Goal: Task Accomplishment & Management: Manage account settings

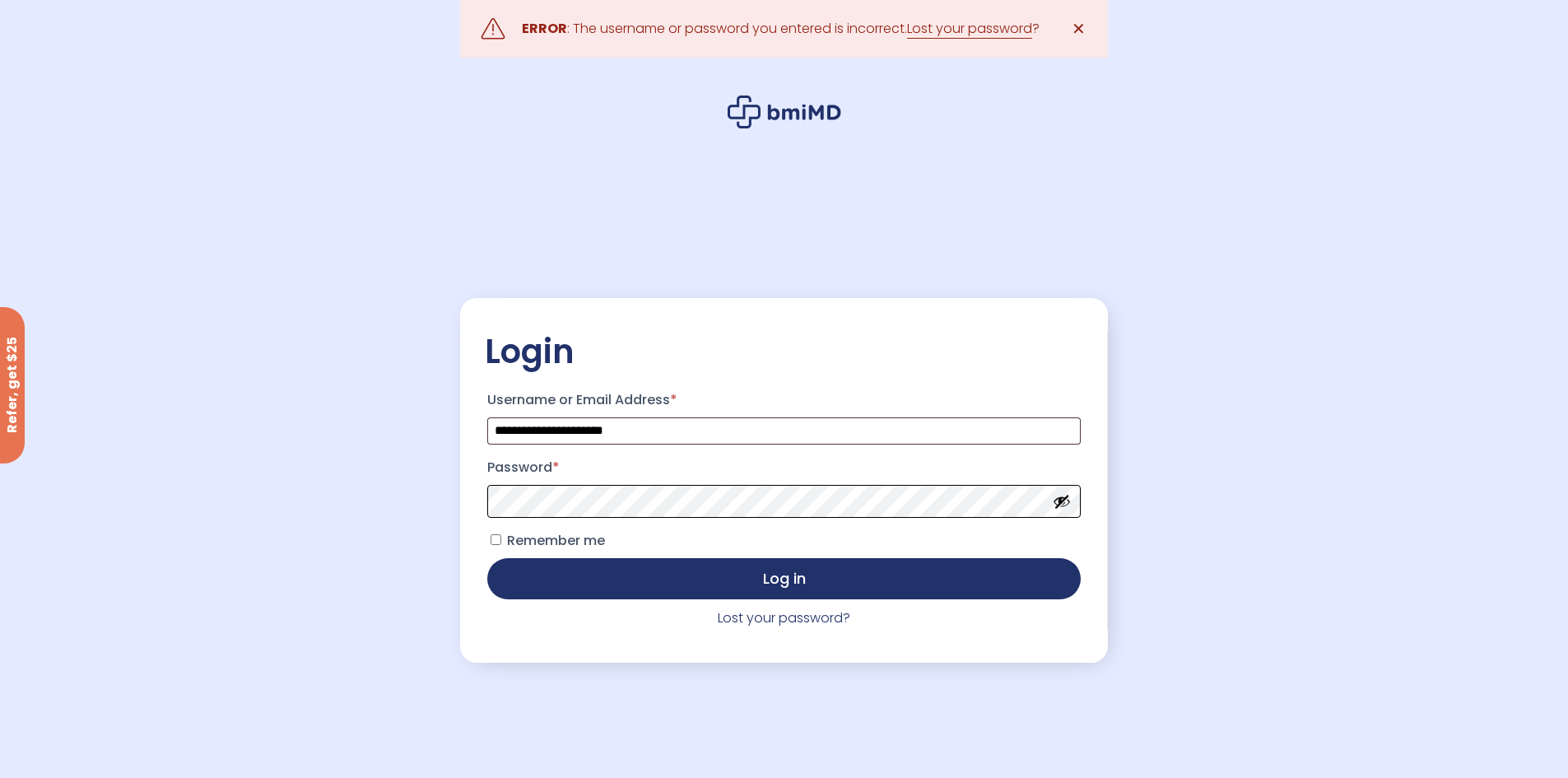
click at [488, 558] on button "Log in" at bounding box center [784, 578] width 592 height 41
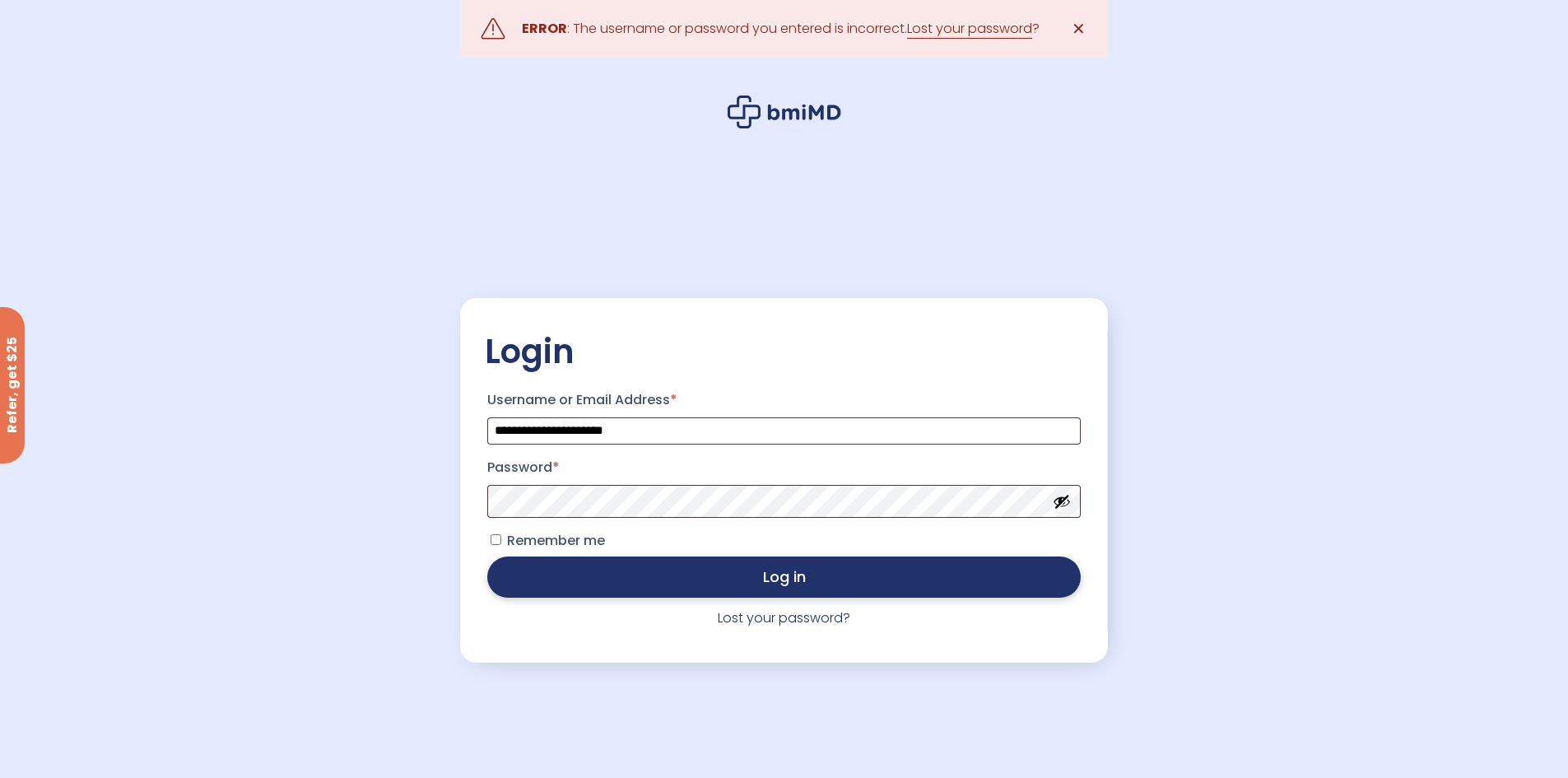
click at [896, 588] on button "Log in" at bounding box center [784, 577] width 592 height 41
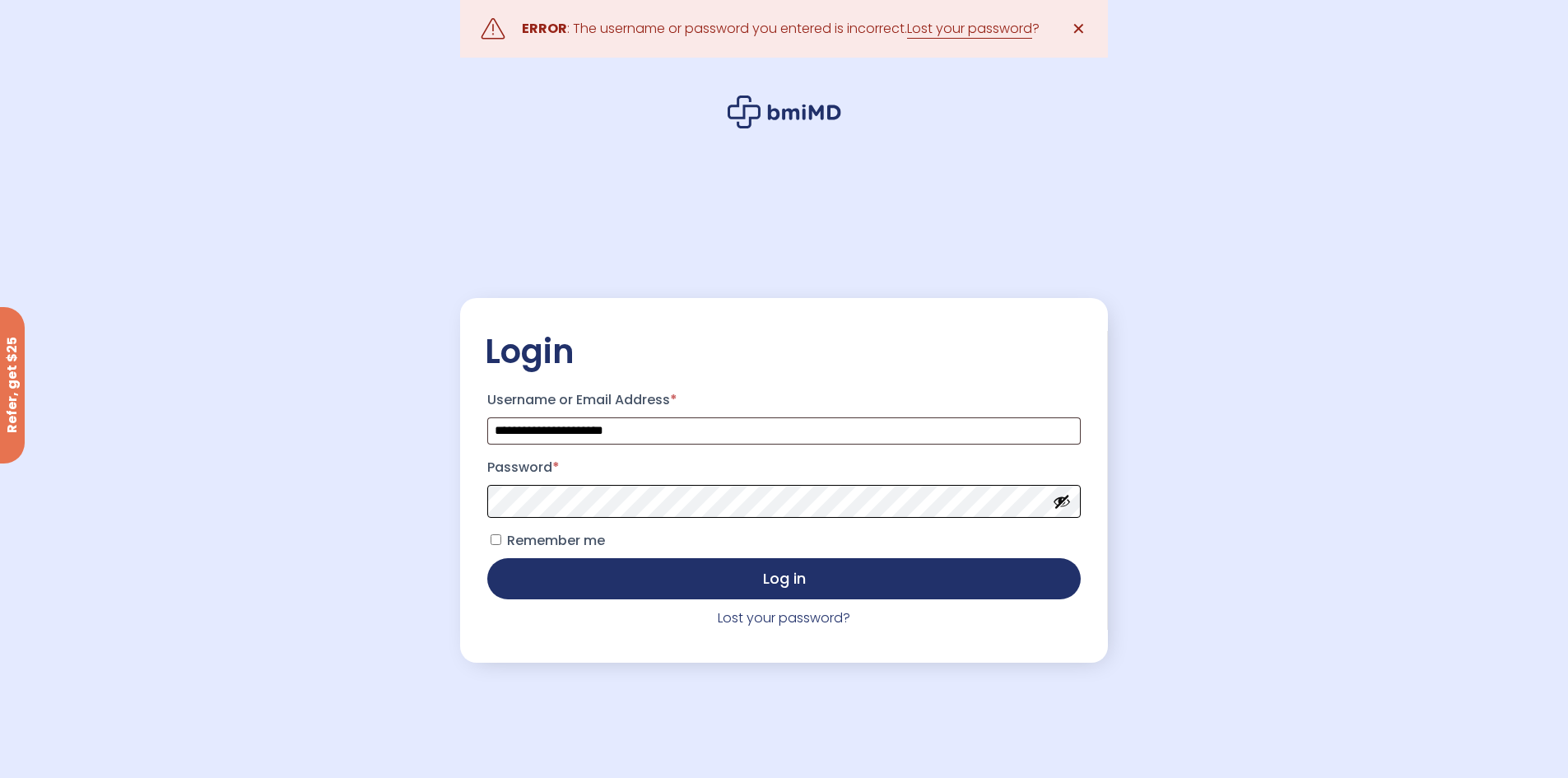
click at [488, 558] on button "Log in" at bounding box center [784, 578] width 592 height 41
click at [758, 441] on input "**********" at bounding box center [784, 431] width 592 height 27
click at [488, 558] on button "Log in" at bounding box center [784, 578] width 592 height 41
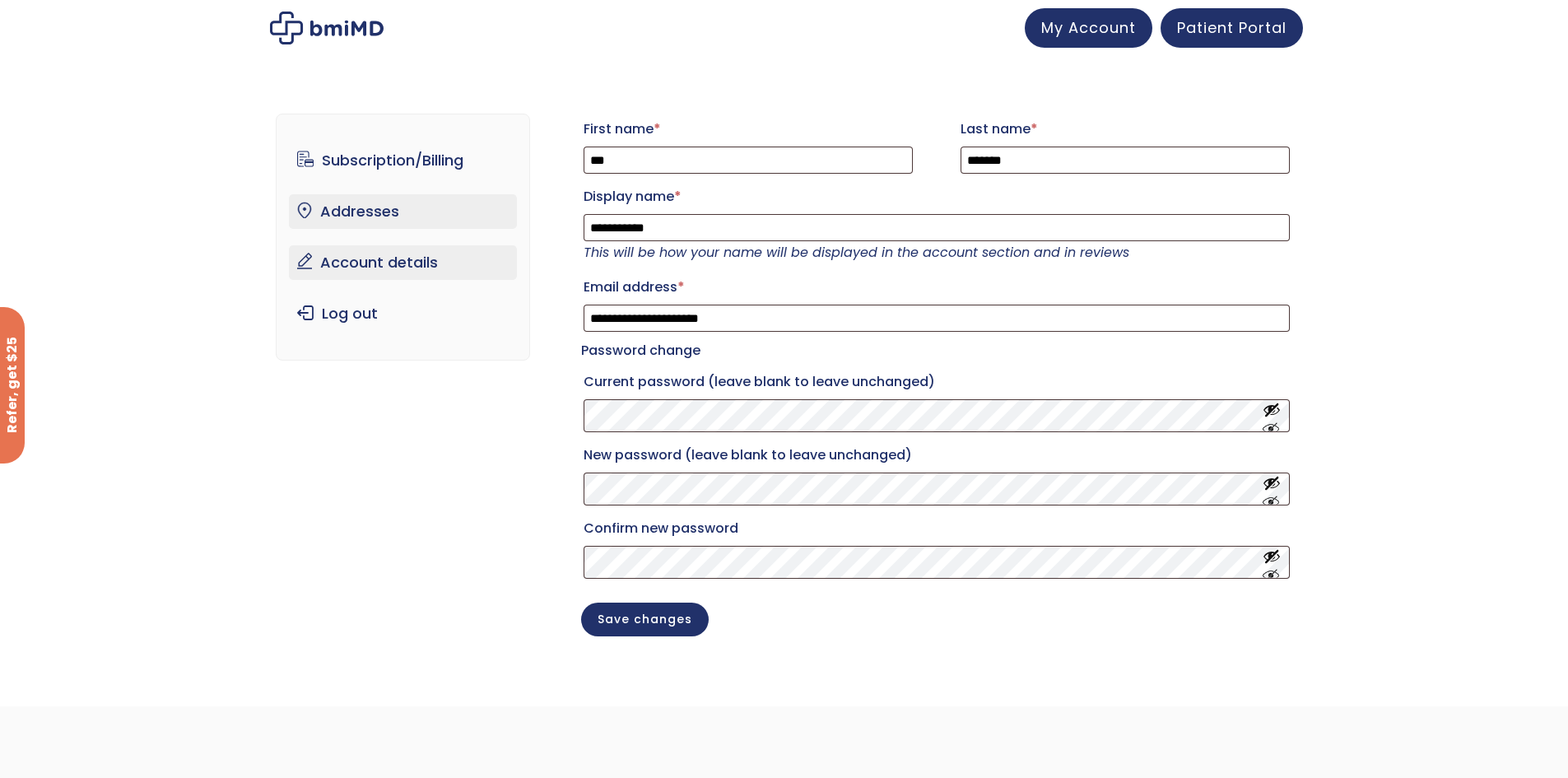
click at [376, 207] on link "Addresses" at bounding box center [404, 212] width 228 height 34
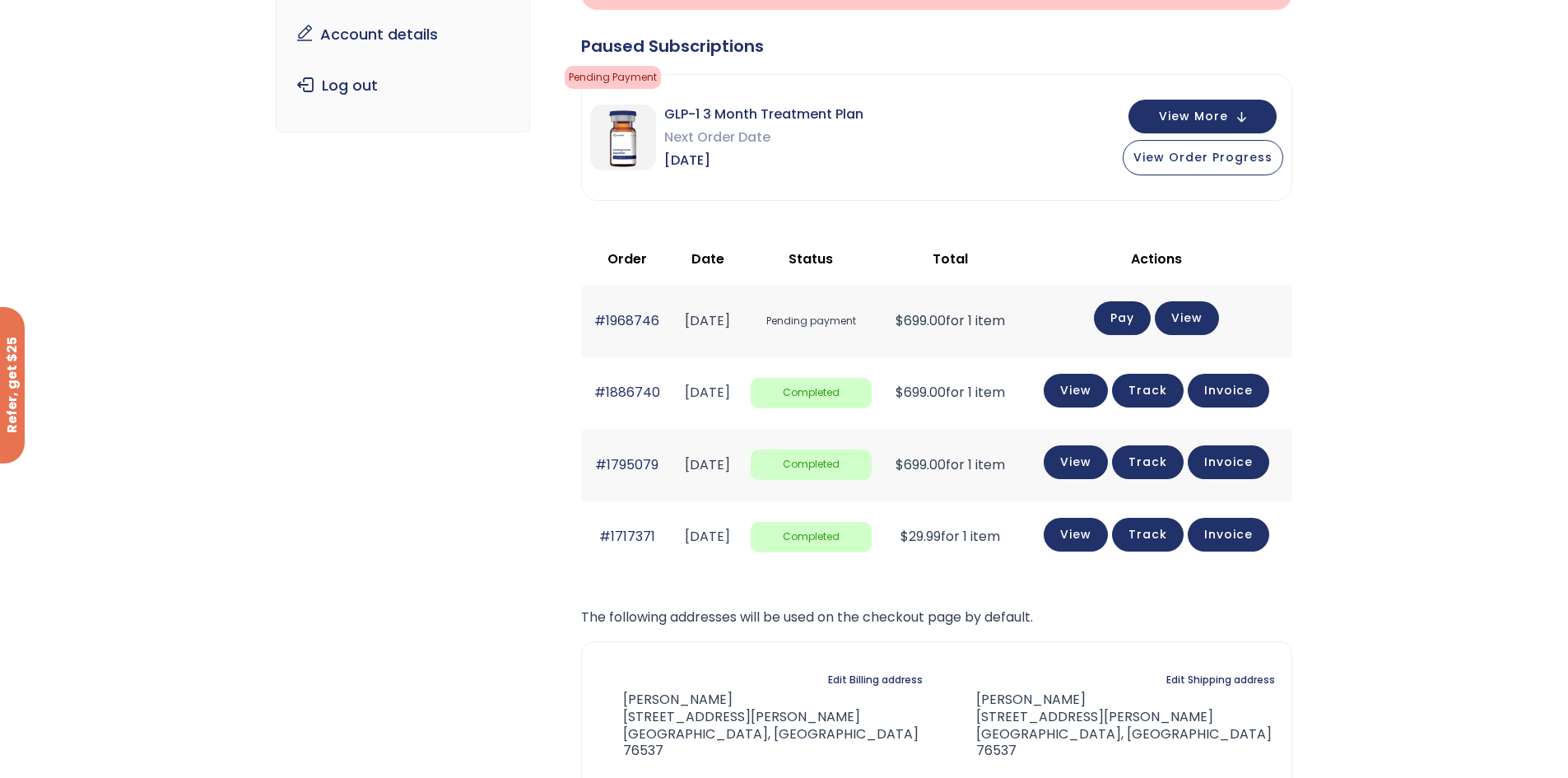
scroll to position [245, 0]
click at [1203, 318] on link "View" at bounding box center [1187, 315] width 64 height 34
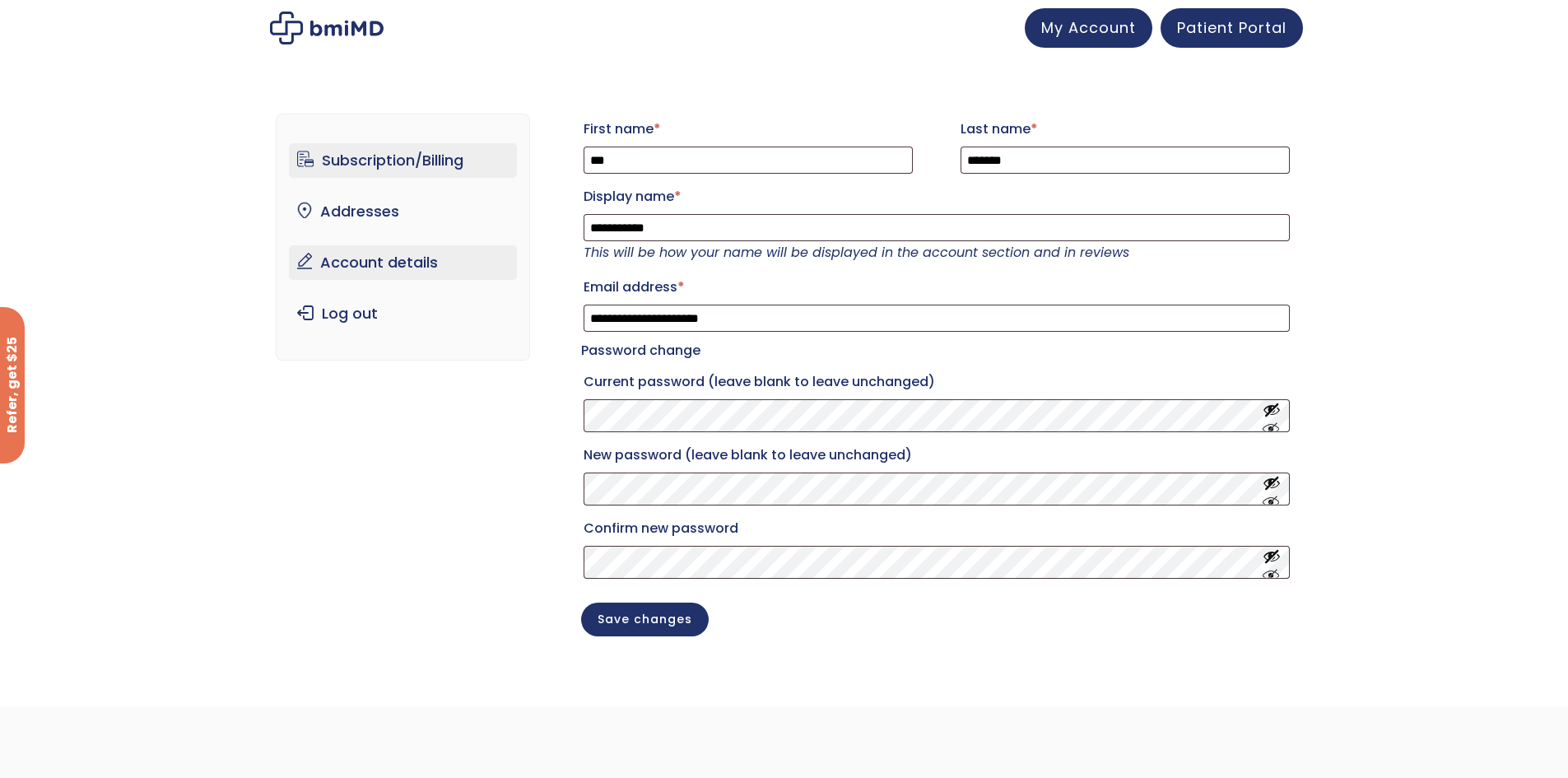
click at [416, 163] on link "Subscription/Billing" at bounding box center [404, 160] width 228 height 34
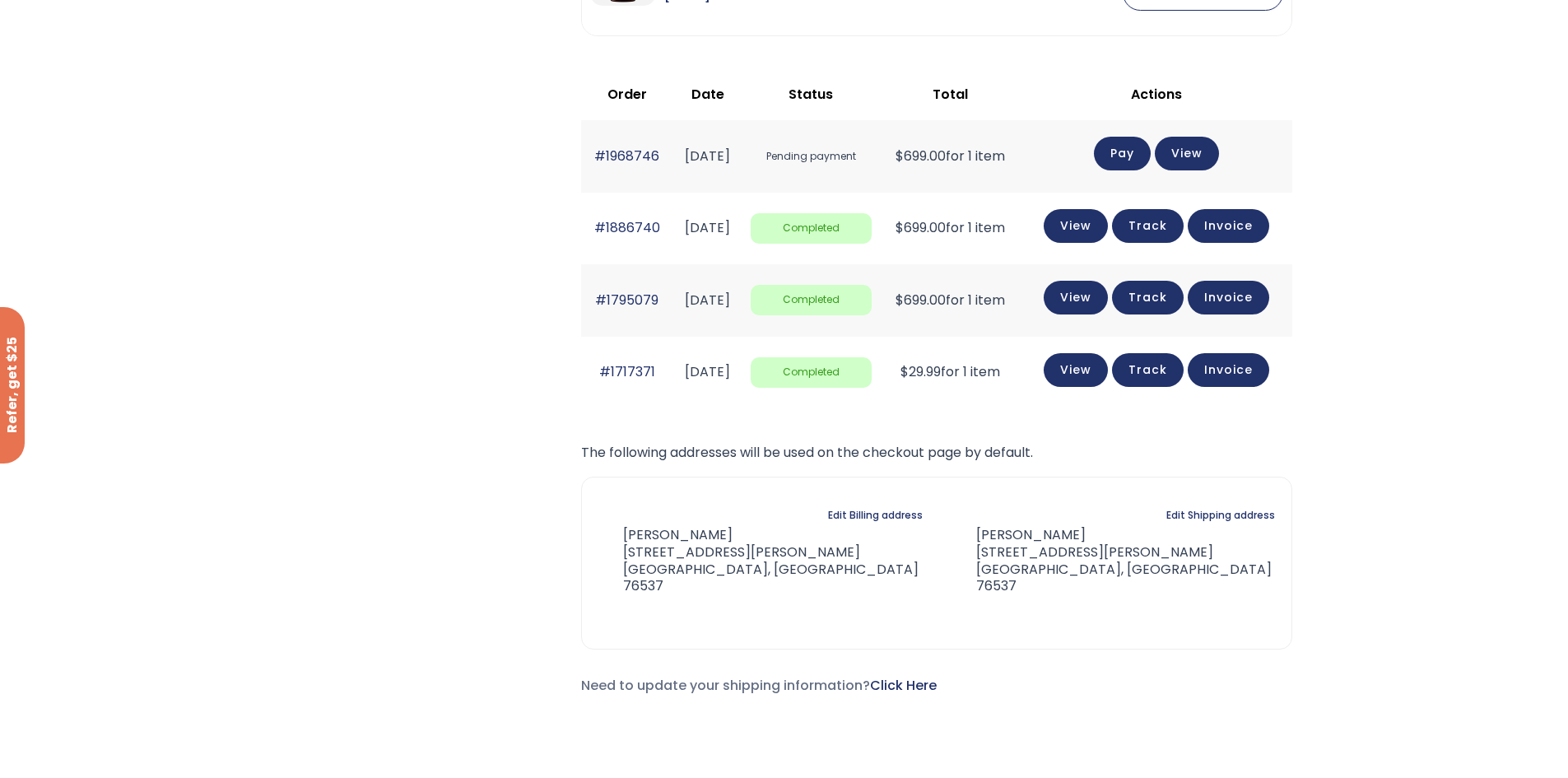
scroll to position [410, 0]
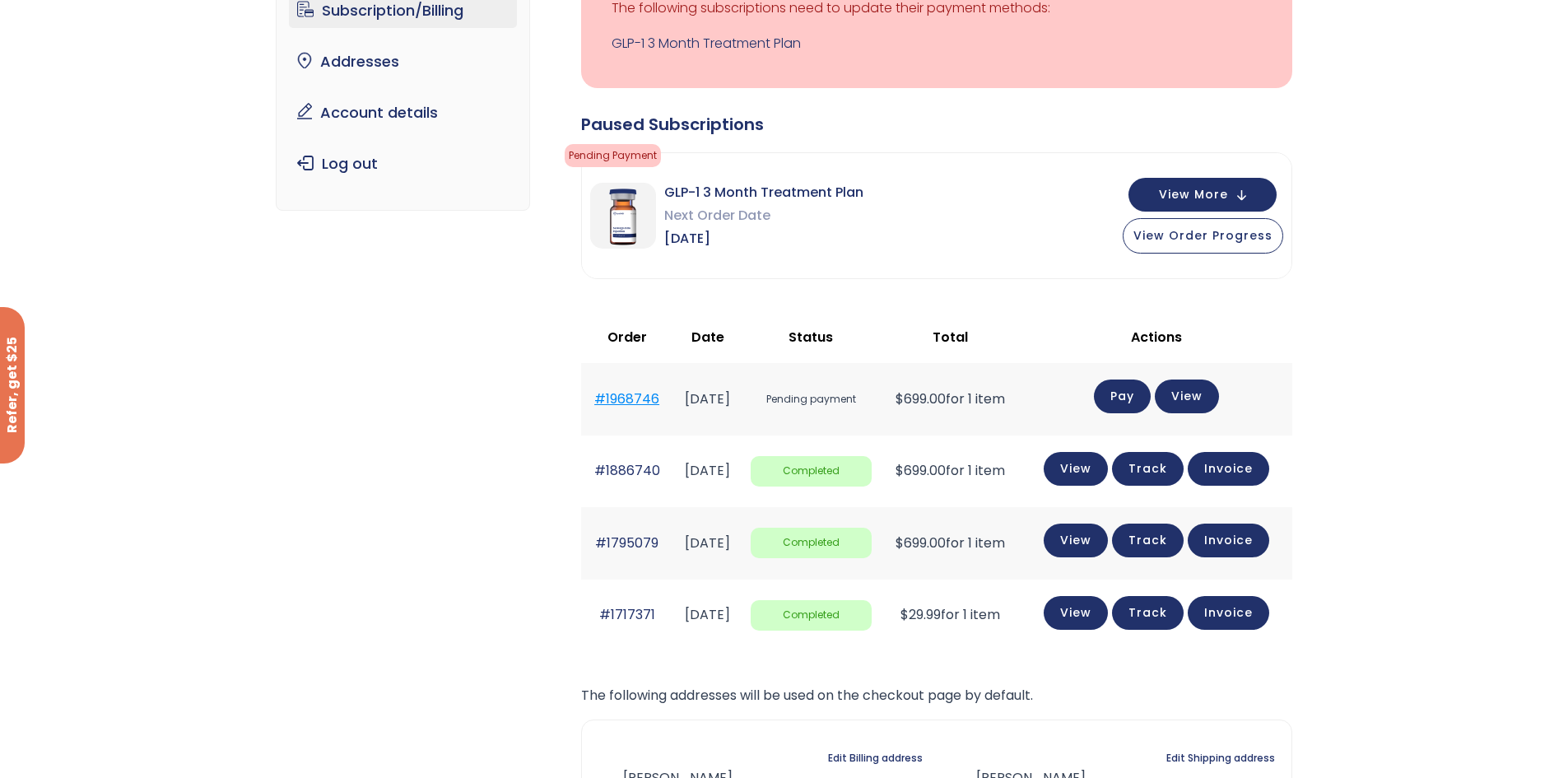
click at [634, 395] on link "#1968746" at bounding box center [627, 399] width 65 height 19
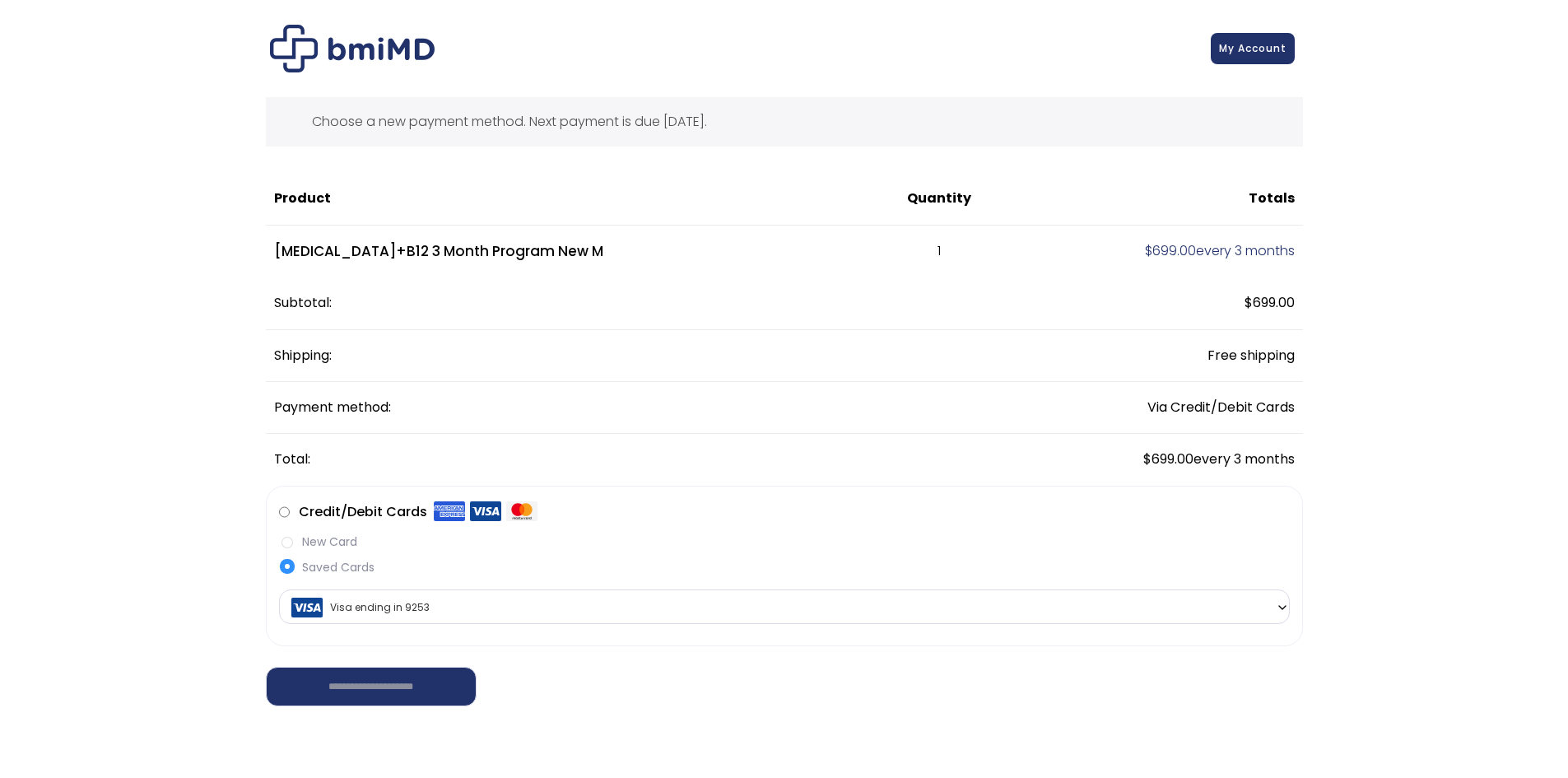
click at [680, 126] on div "Choose a new payment method. Next payment is due October 14, 2025." at bounding box center [784, 122] width 1037 height 50
click at [1280, 609] on b at bounding box center [1282, 607] width 13 height 13
click at [1276, 57] on link "My Account" at bounding box center [1254, 46] width 84 height 32
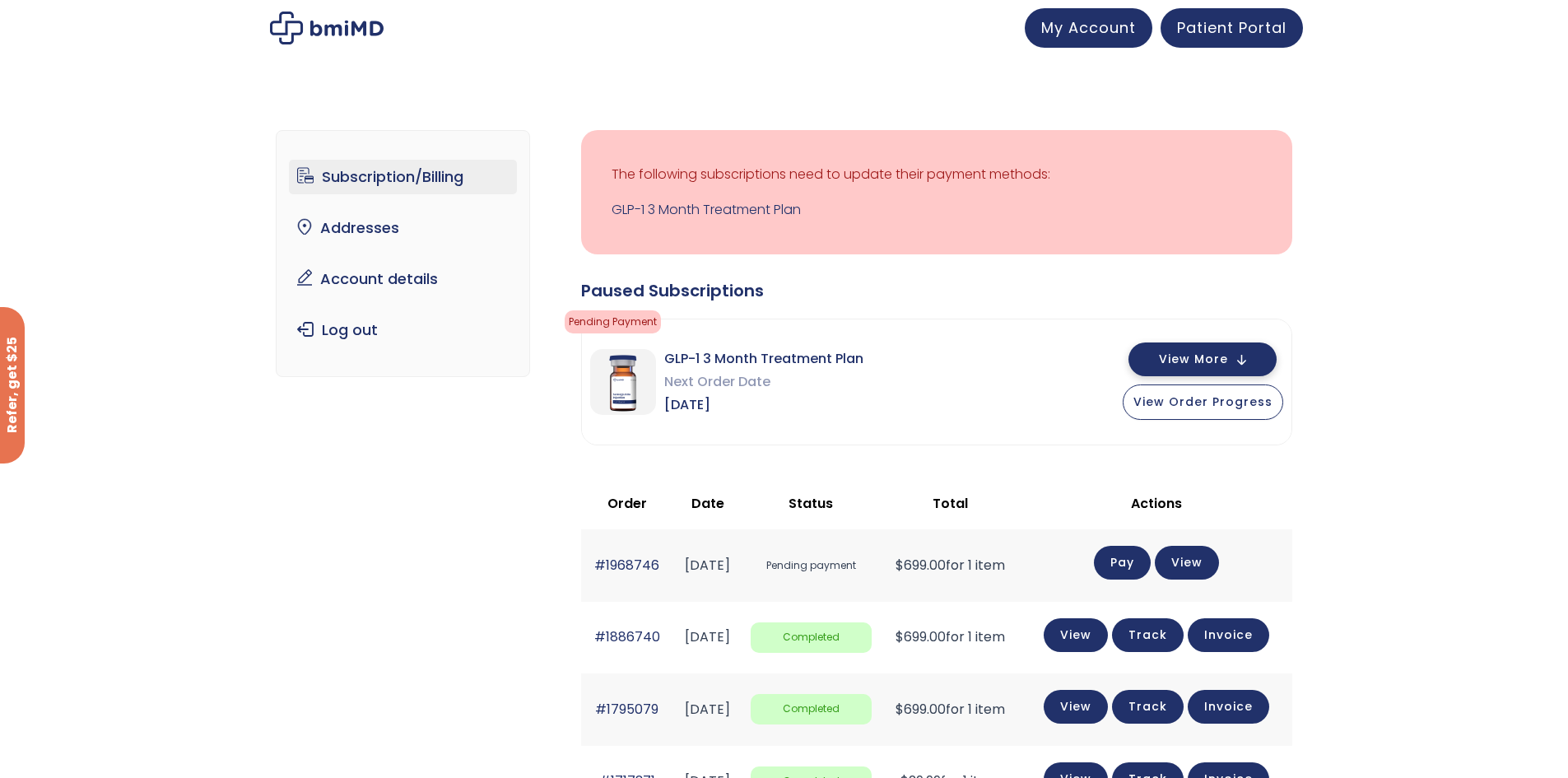
click at [1224, 362] on span "View More" at bounding box center [1193, 358] width 69 height 11
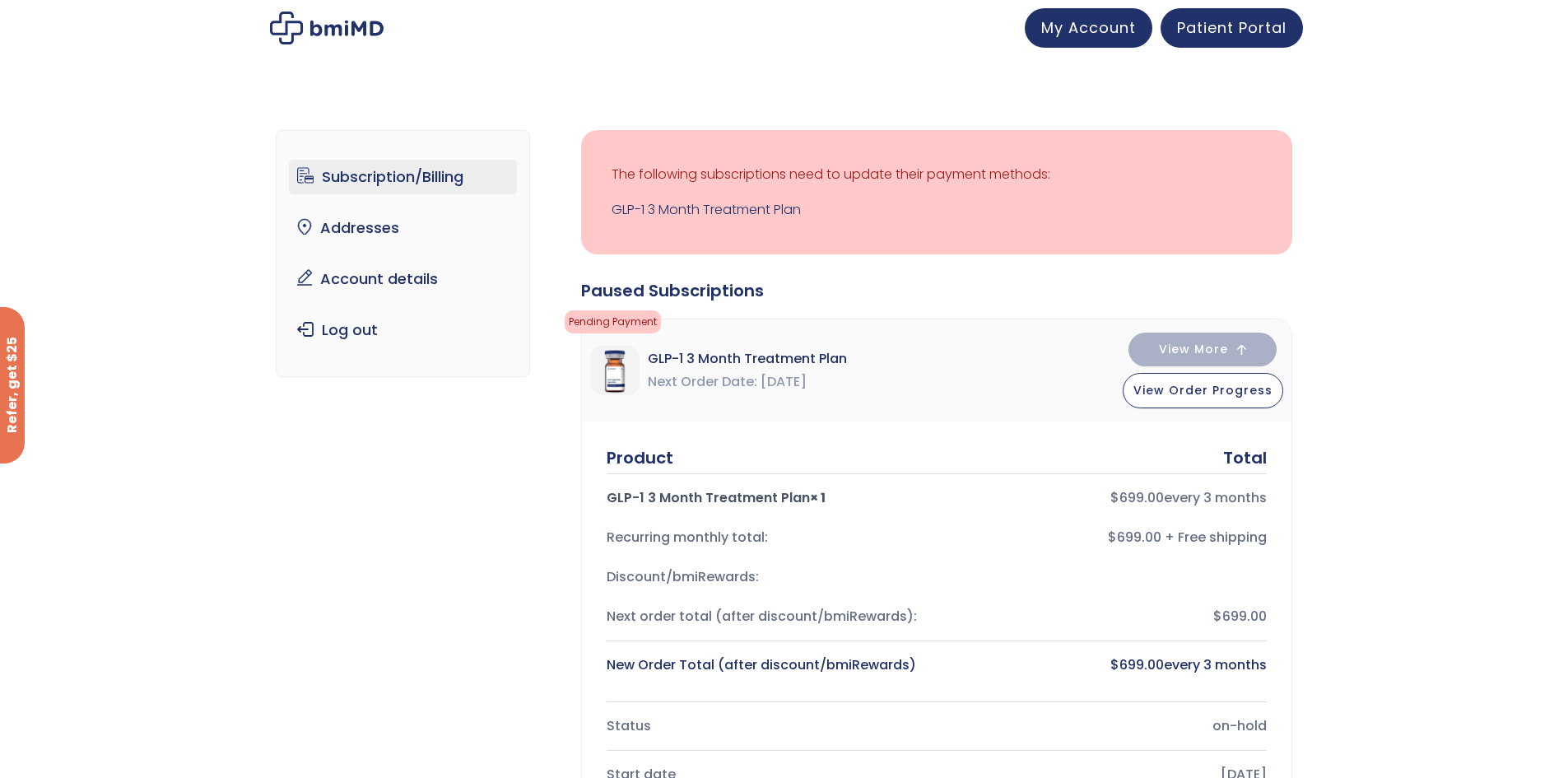
click at [682, 380] on span "Next Order Date" at bounding box center [703, 382] width 109 height 23
click at [736, 380] on span "Next Order Date" at bounding box center [703, 382] width 109 height 23
click at [718, 366] on span "GLP-1 3 Month Treatment Plan" at bounding box center [748, 358] width 199 height 23
click at [807, 383] on span "[DATE]" at bounding box center [784, 382] width 46 height 23
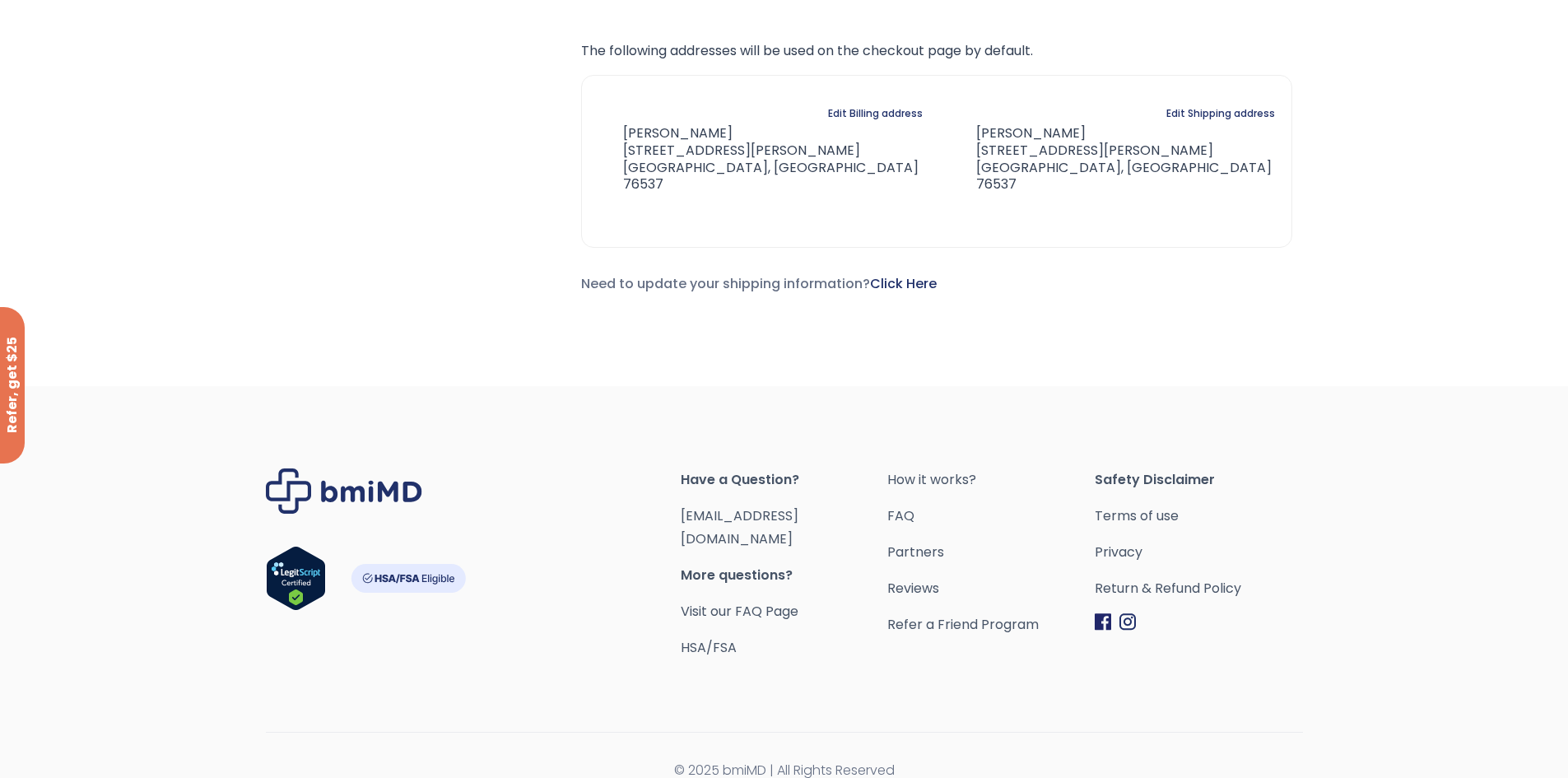
scroll to position [1394, 0]
click at [798, 513] on link "[EMAIL_ADDRESS][DOMAIN_NAME]" at bounding box center [739, 525] width 118 height 42
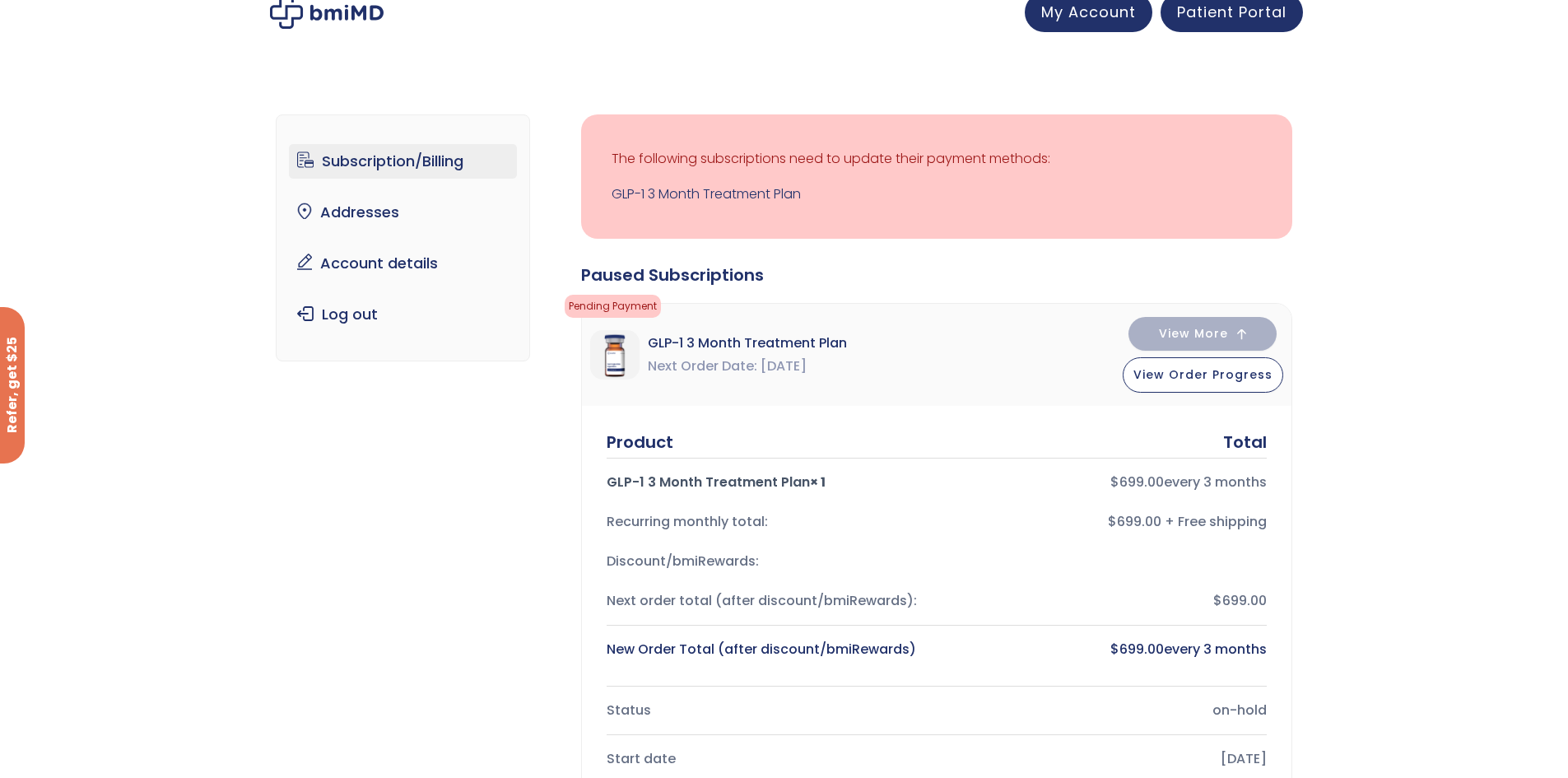
scroll to position [0, 0]
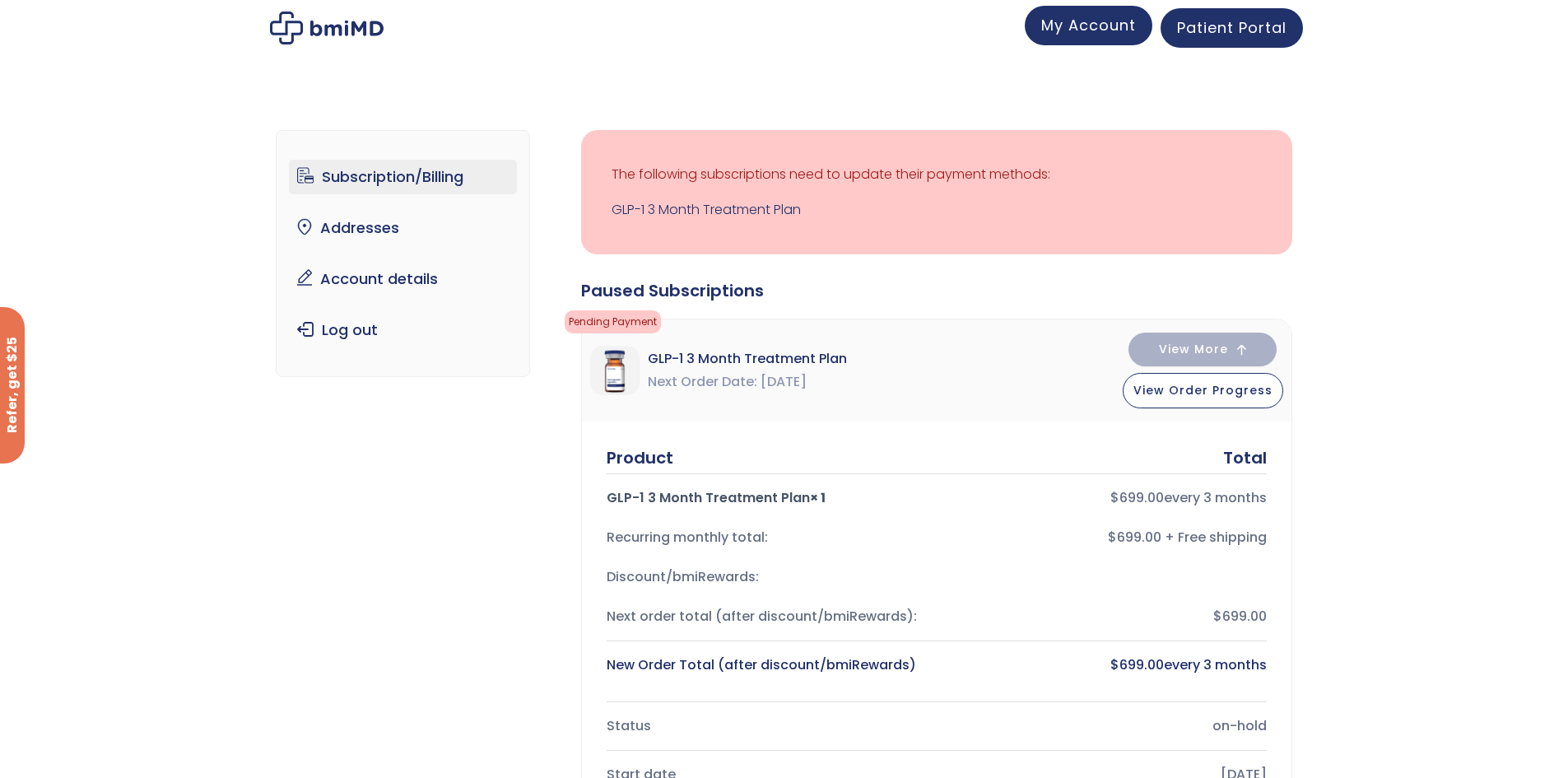
click at [1069, 18] on span "My Account" at bounding box center [1089, 24] width 95 height 20
